Goal: Transaction & Acquisition: Purchase product/service

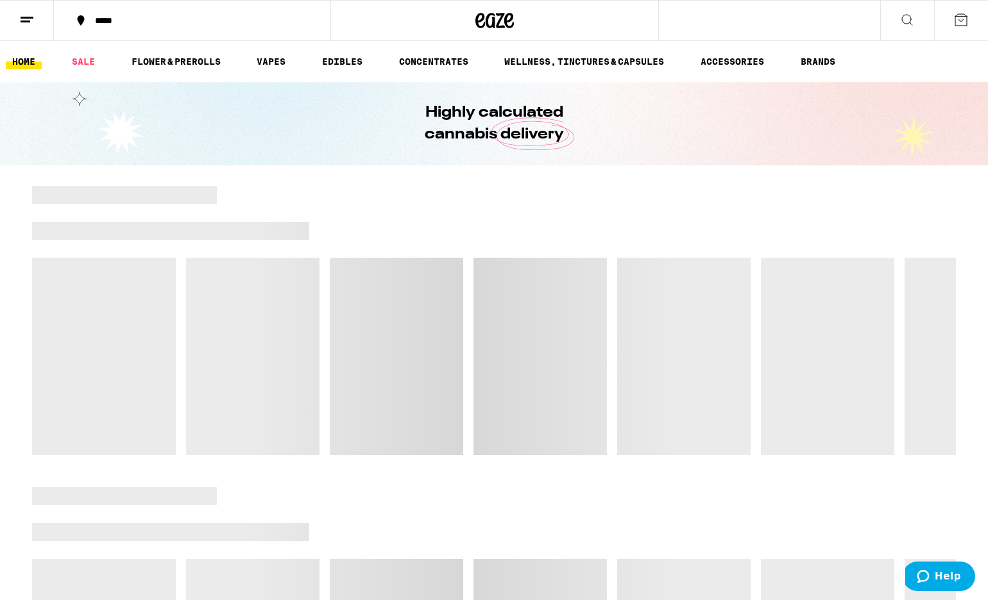
click at [110, 23] on div "*****" at bounding box center [200, 20] width 223 height 9
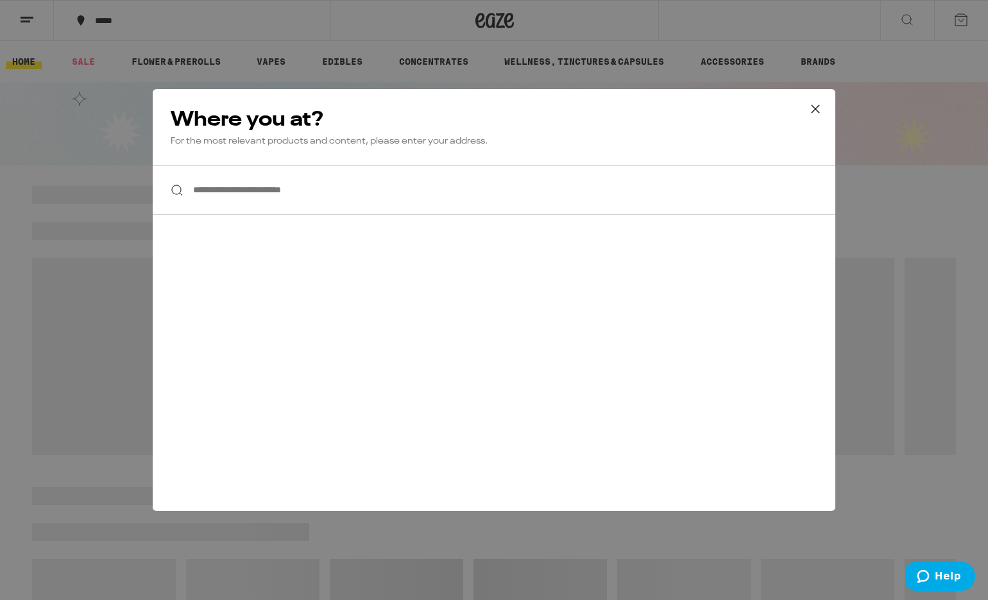
click at [216, 189] on input "**********" at bounding box center [494, 190] width 683 height 49
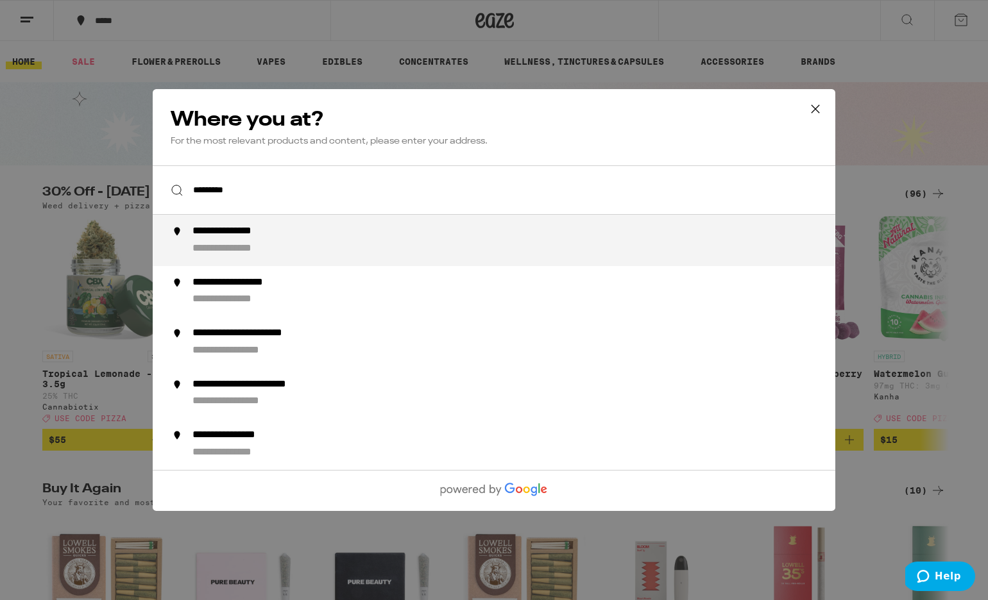
click at [207, 237] on div "**********" at bounding box center [241, 231] width 99 height 13
type input "**********"
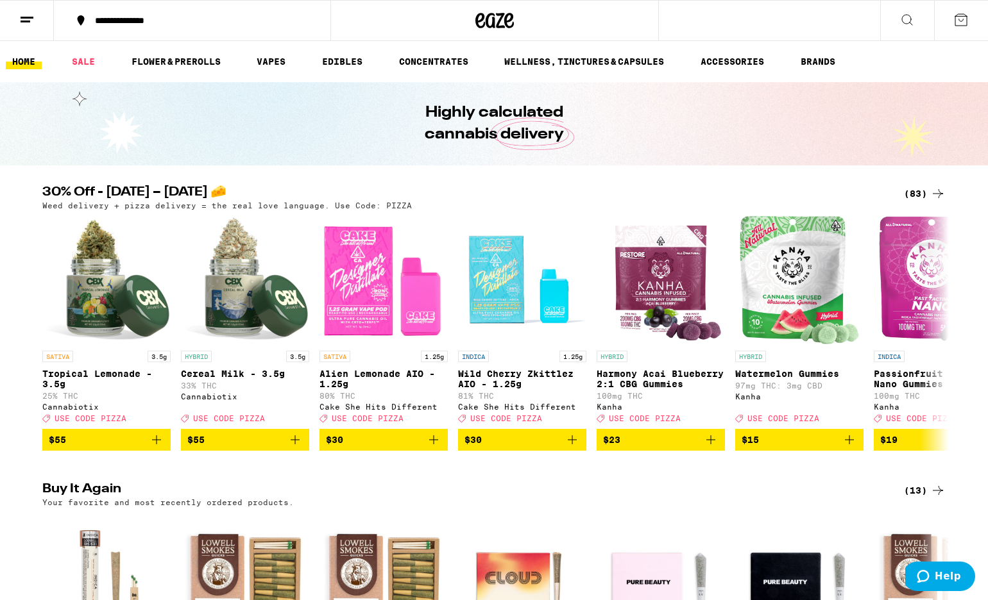
scroll to position [139, 0]
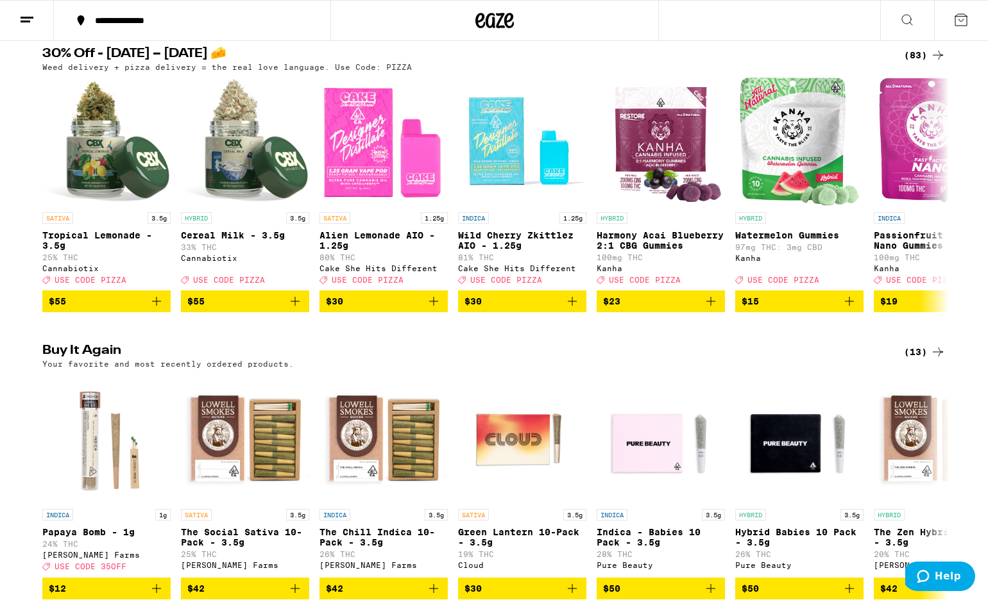
click at [269, 509] on div "SATIVA 3.5g The Social Sativa 10-Pack - 3.5g 25% THC [PERSON_NAME] Farms" at bounding box center [245, 540] width 128 height 62
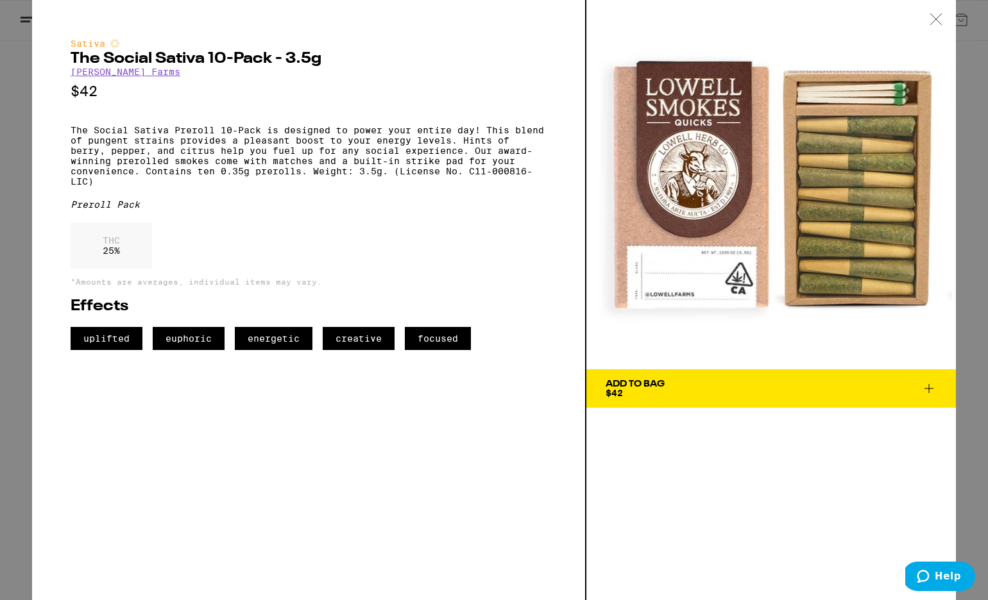
scroll to position [333, 0]
click at [297, 414] on div "Sativa The Social Sativa 10-Pack - 3.5g [PERSON_NAME] Farms $42 The Social Sati…" at bounding box center [309, 300] width 554 height 600
click at [665, 392] on div "Add To Bag $42" at bounding box center [635, 389] width 59 height 18
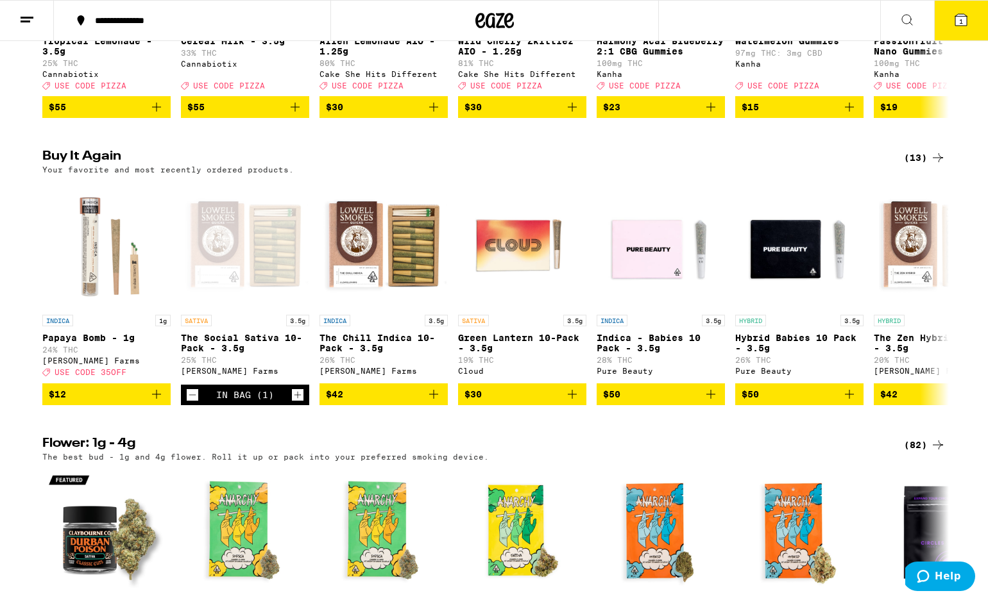
scroll to position [374, 0]
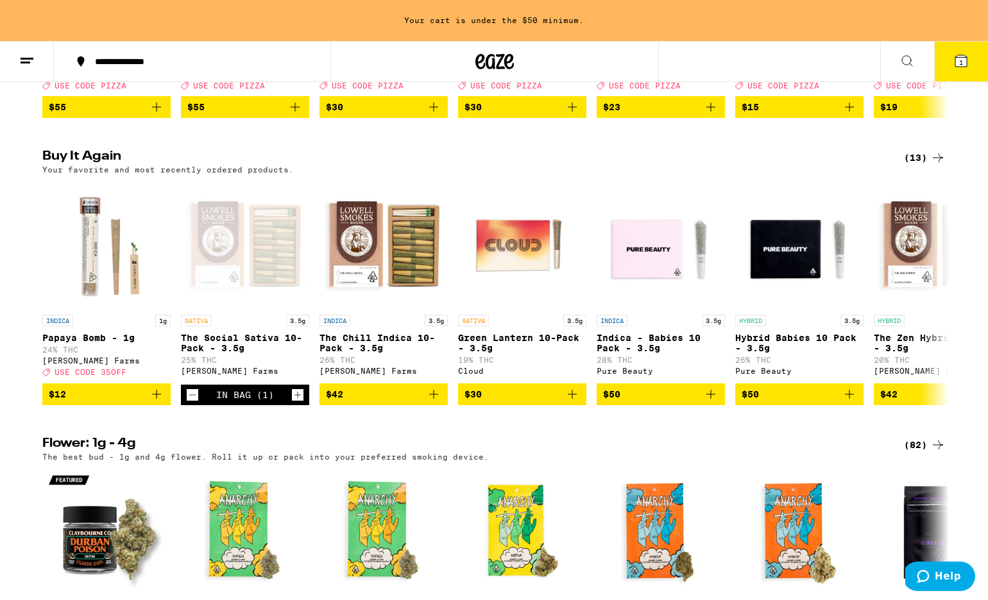
click at [418, 402] on span "$42" at bounding box center [383, 394] width 115 height 15
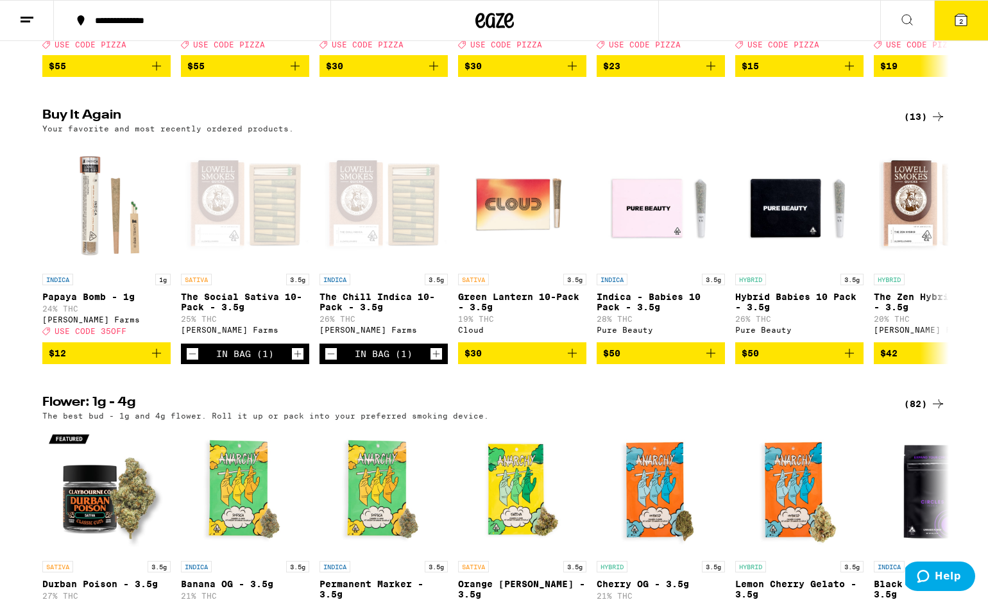
scroll to position [333, 0]
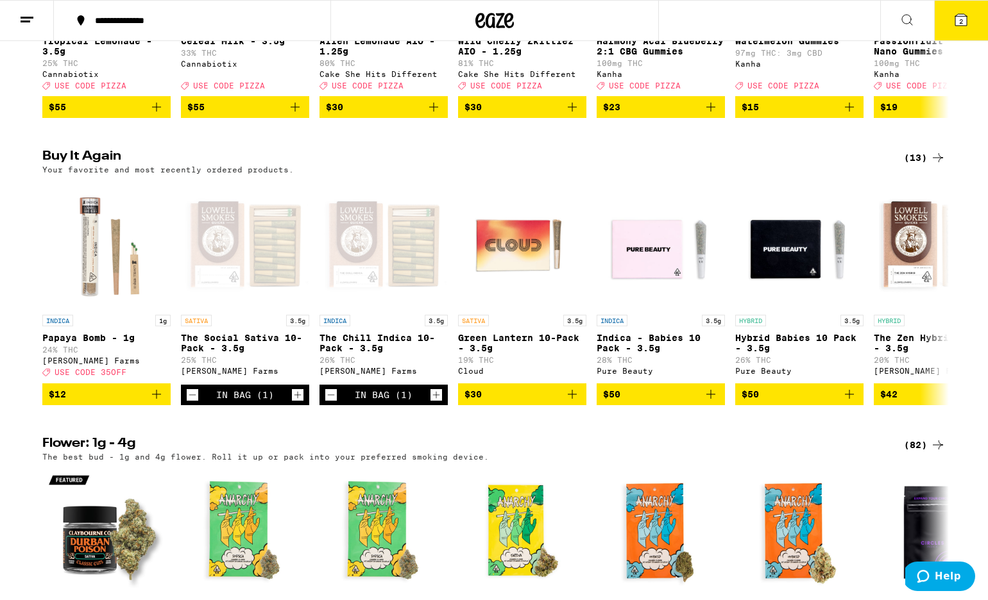
click at [896, 400] on span "$42" at bounding box center [888, 394] width 17 height 10
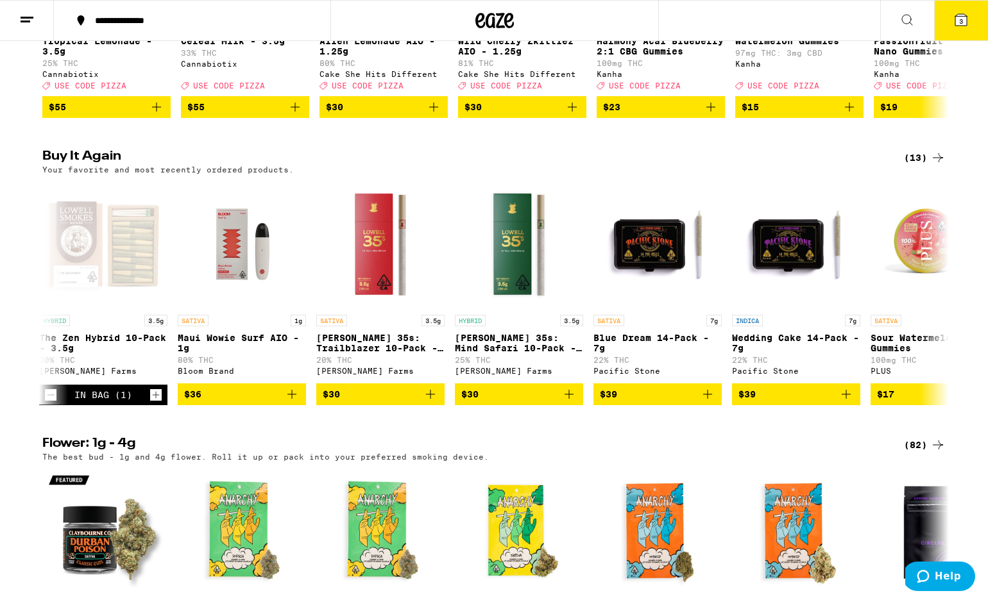
scroll to position [0, 898]
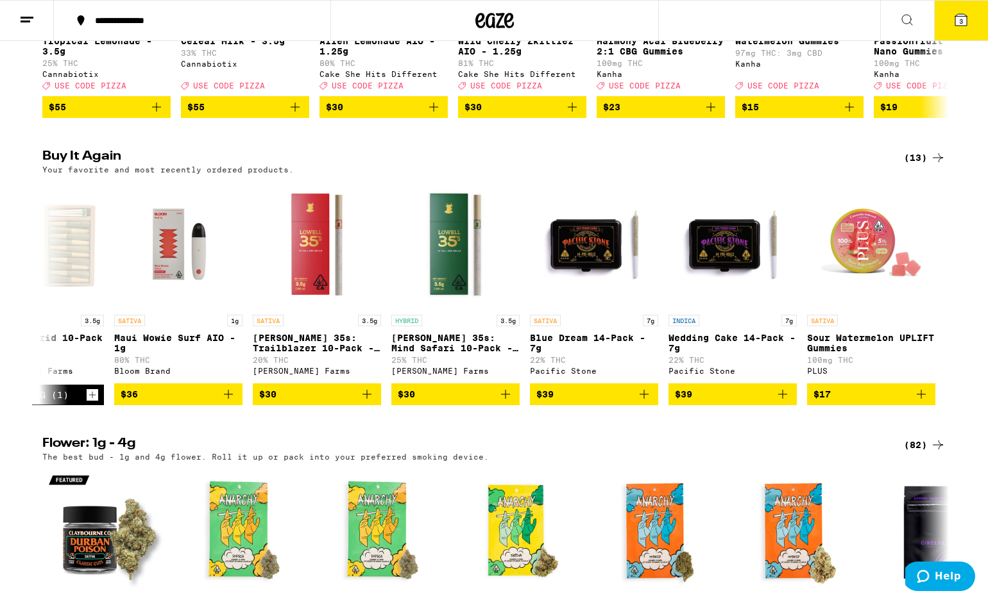
click at [933, 166] on icon at bounding box center [937, 157] width 15 height 15
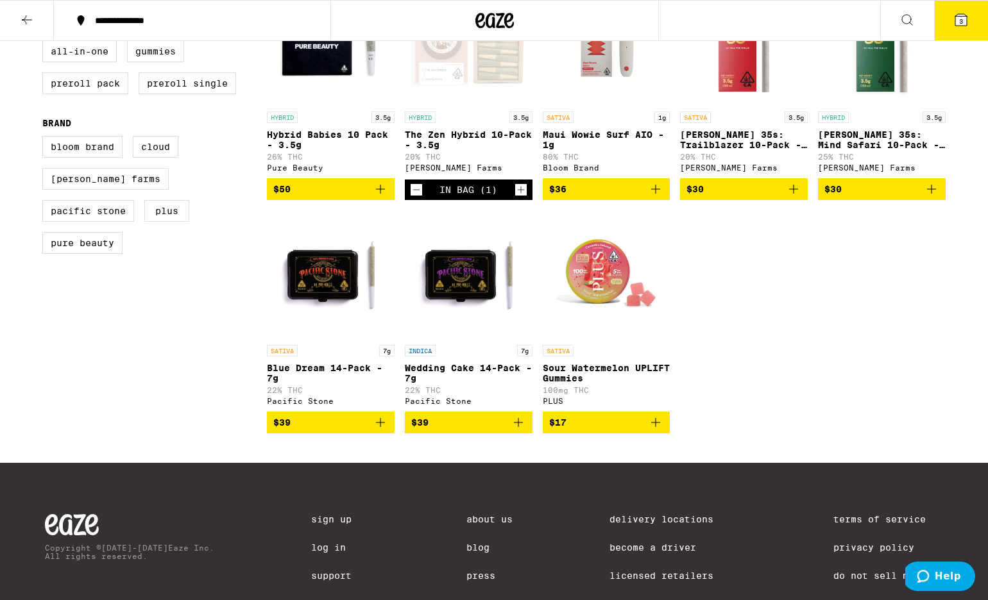
scroll to position [457, 0]
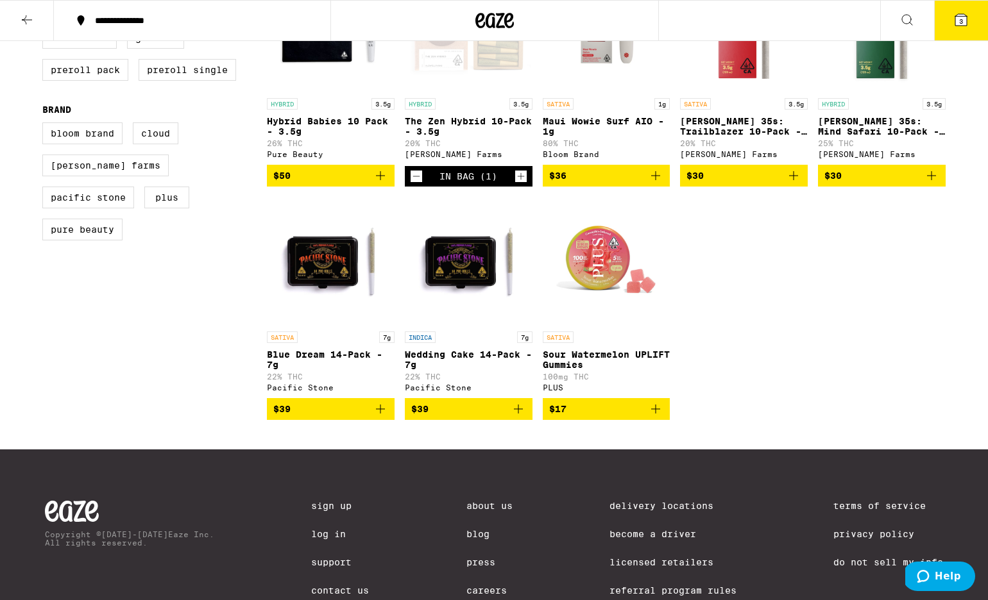
click at [965, 21] on icon at bounding box center [961, 20] width 12 height 12
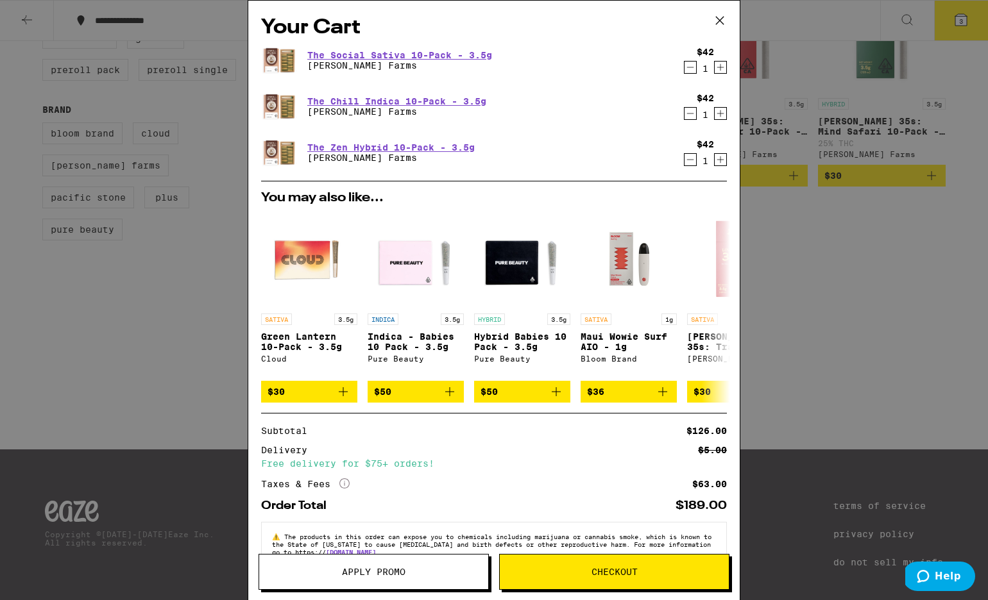
click at [556, 583] on button "Checkout" at bounding box center [614, 572] width 230 height 36
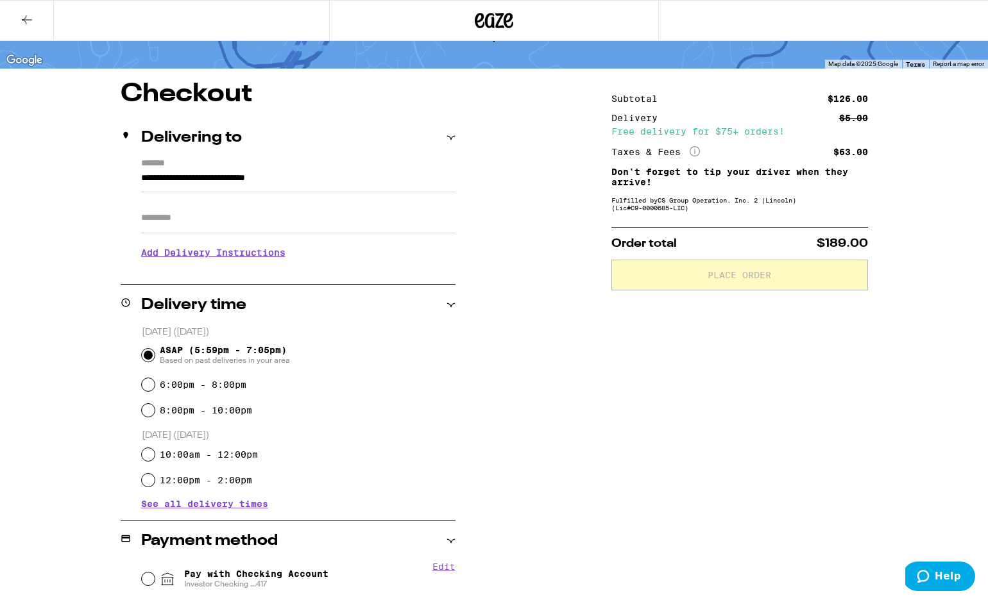
scroll to position [225, 0]
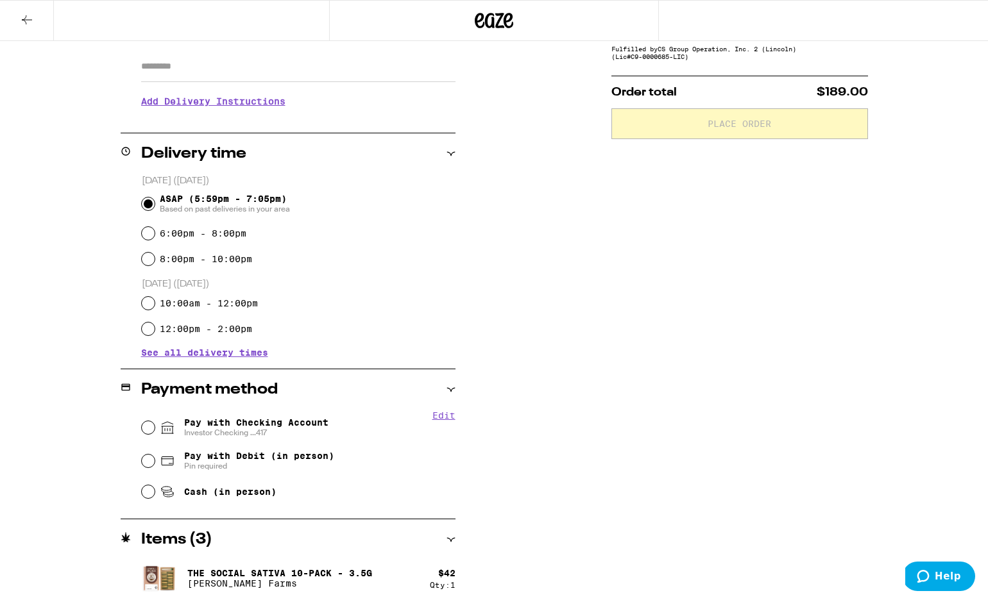
click at [305, 437] on span "Investor Checking ...417" at bounding box center [256, 433] width 144 height 10
click at [155, 434] on input "Pay with Checking Account Investor Checking ...417" at bounding box center [148, 427] width 13 height 13
radio input "true"
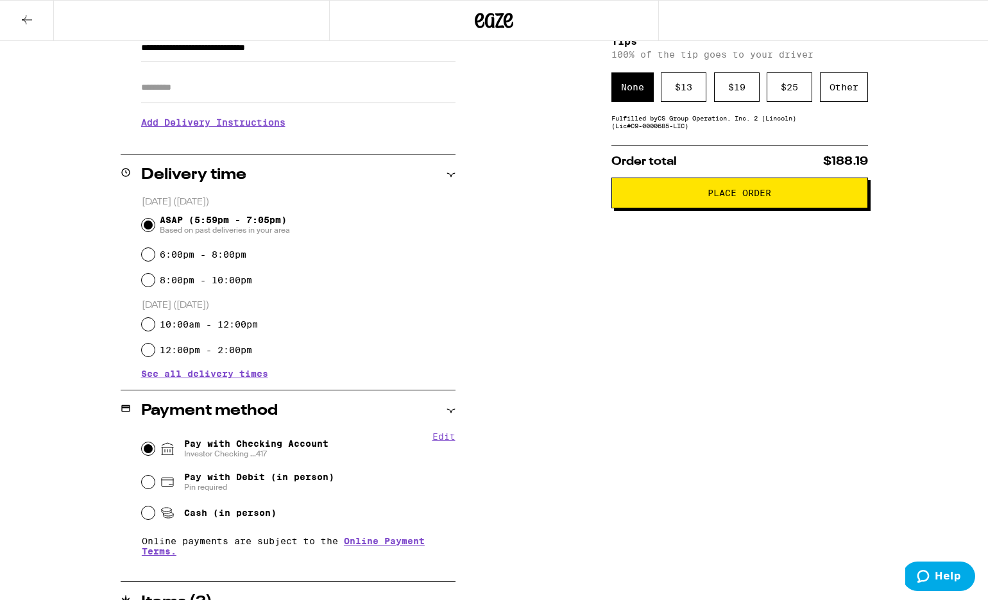
scroll to position [0, 0]
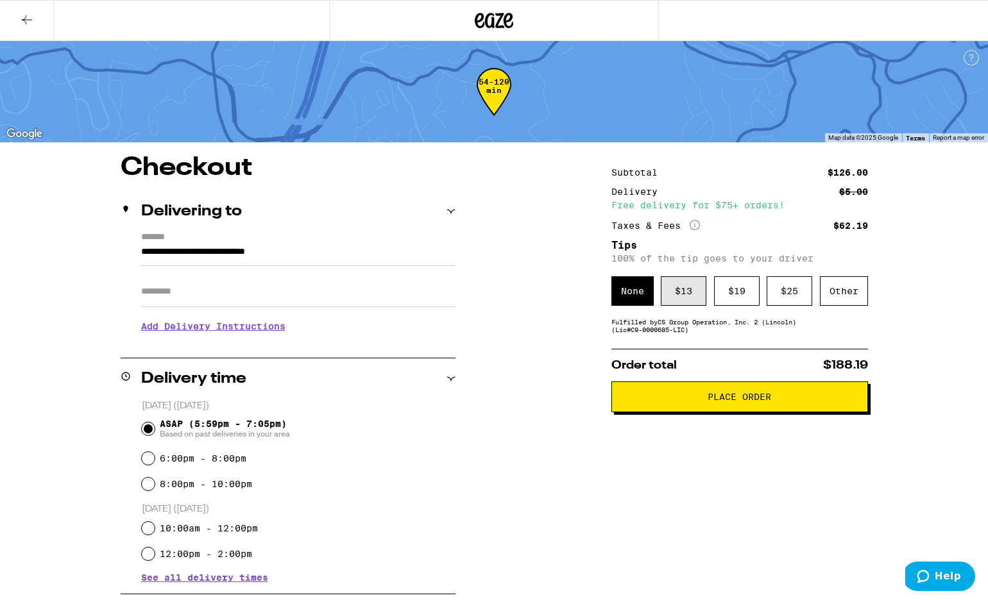
click at [686, 300] on div "$ 13" at bounding box center [684, 292] width 46 height 30
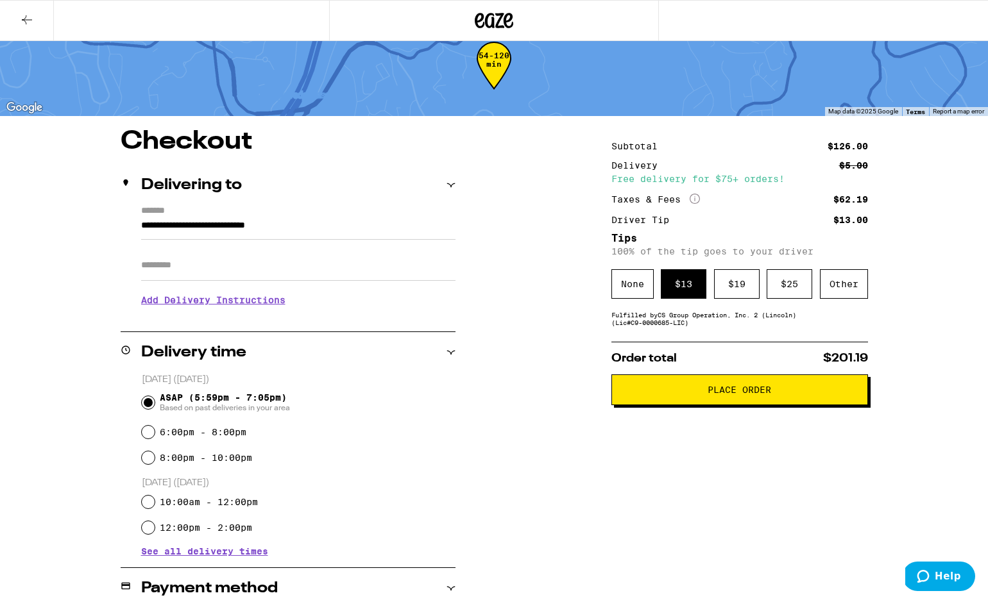
scroll to position [23, 0]
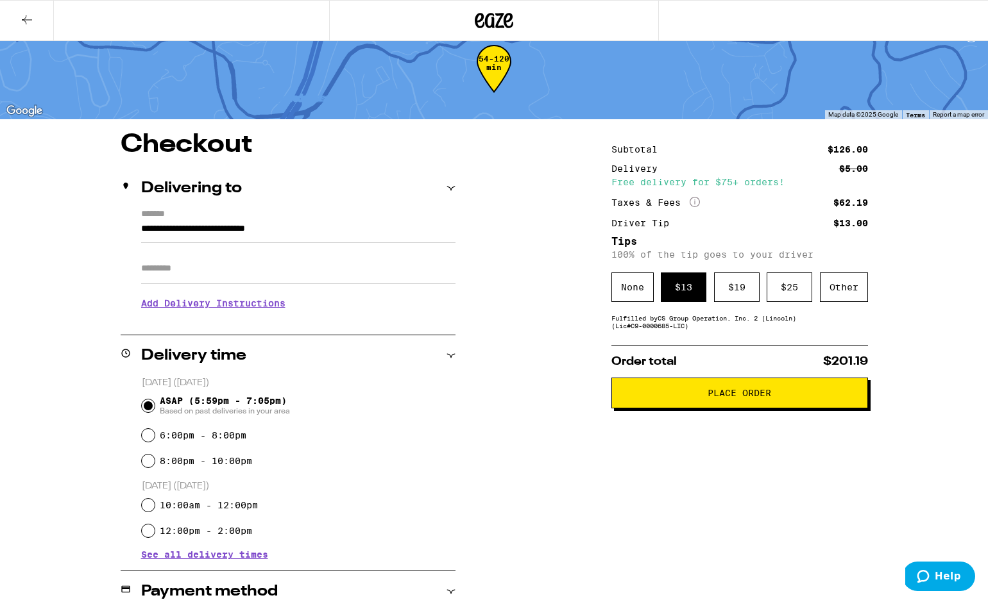
click at [640, 409] on button "Place Order" at bounding box center [739, 393] width 257 height 31
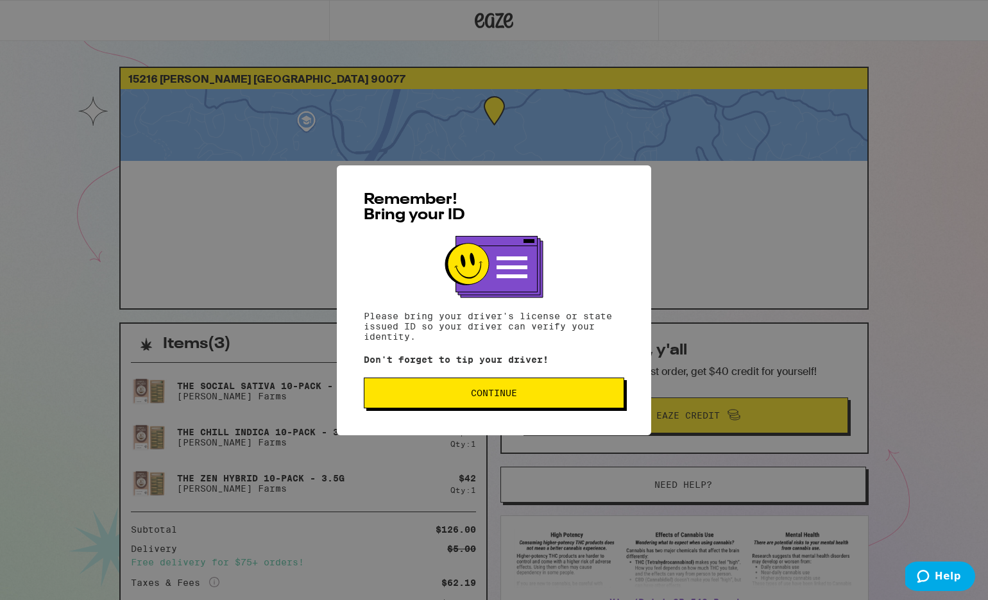
click at [586, 398] on span "Continue" at bounding box center [494, 393] width 239 height 9
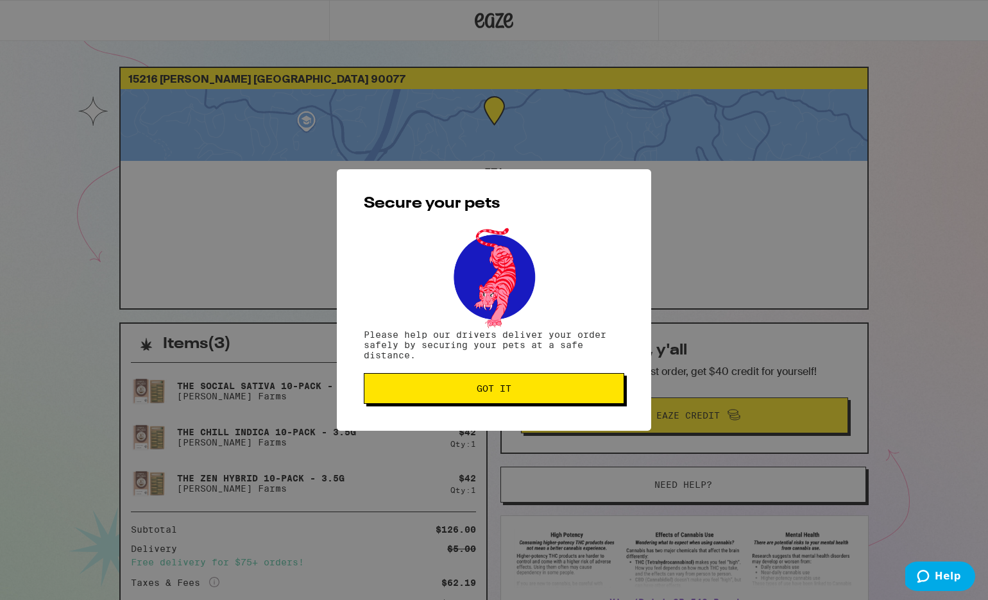
click at [586, 398] on button "Got it" at bounding box center [494, 388] width 260 height 31
